Goal: Communication & Community: Answer question/provide support

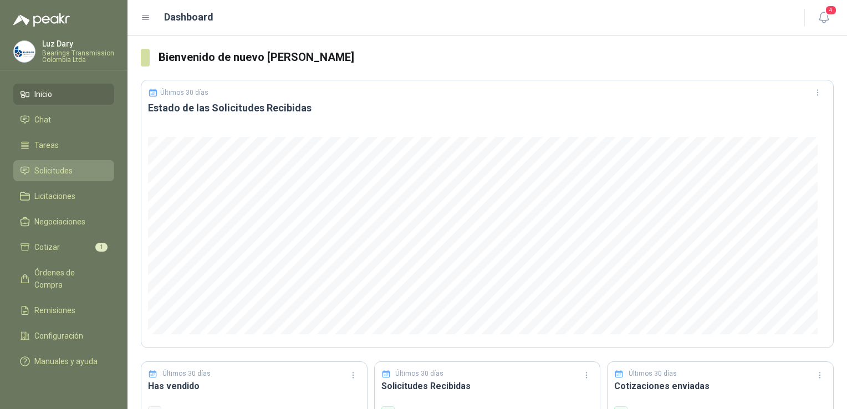
click at [54, 172] on span "Solicitudes" at bounding box center [53, 171] width 38 height 12
click at [57, 172] on span "Solicitudes" at bounding box center [53, 171] width 38 height 12
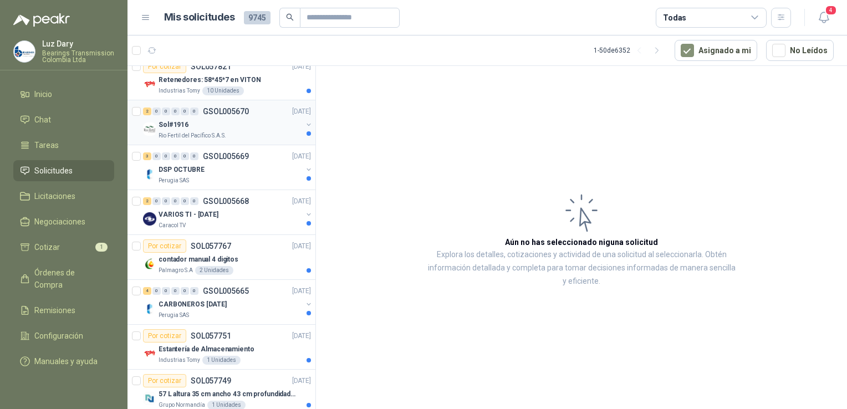
scroll to position [388, 0]
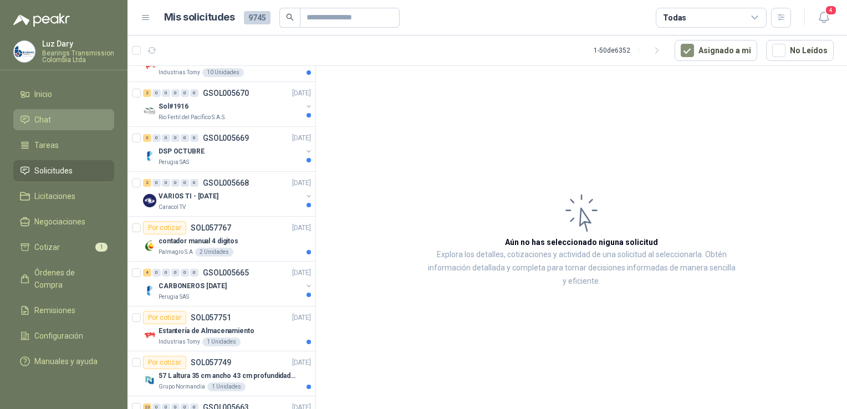
click at [55, 122] on li "Chat" at bounding box center [64, 120] width 88 height 12
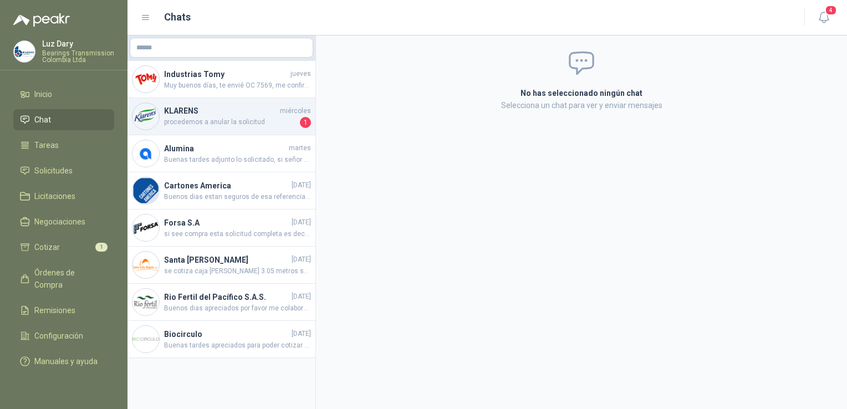
click at [244, 117] on span "procedemos a anular la solicitud" at bounding box center [231, 122] width 134 height 11
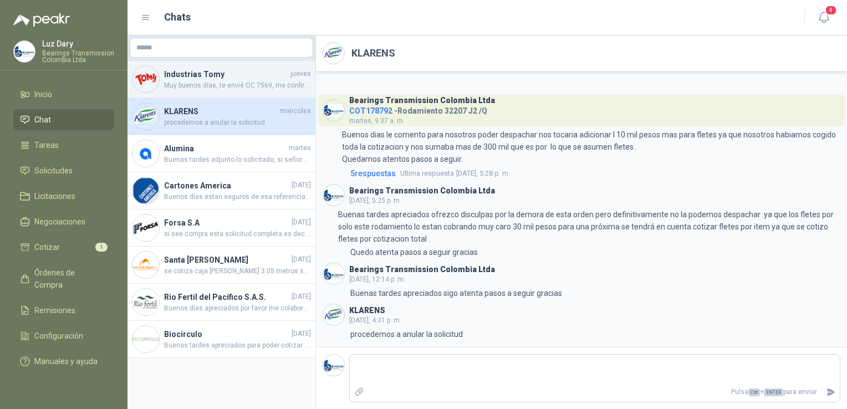
click at [232, 87] on span "Muy buenos días, te envié OC 7569, me confirmas recibido porfa, Gracias" at bounding box center [237, 85] width 147 height 11
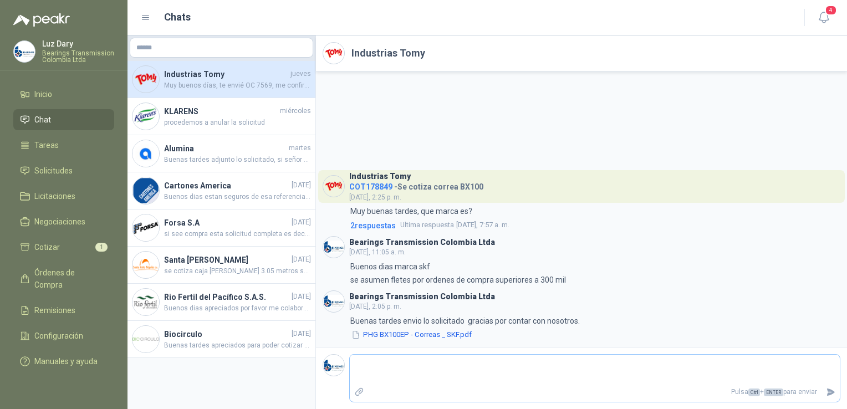
click at [456, 380] on textarea at bounding box center [595, 369] width 490 height 25
click at [417, 380] on textarea at bounding box center [595, 369] width 490 height 25
